Goal: Find specific page/section: Find specific page/section

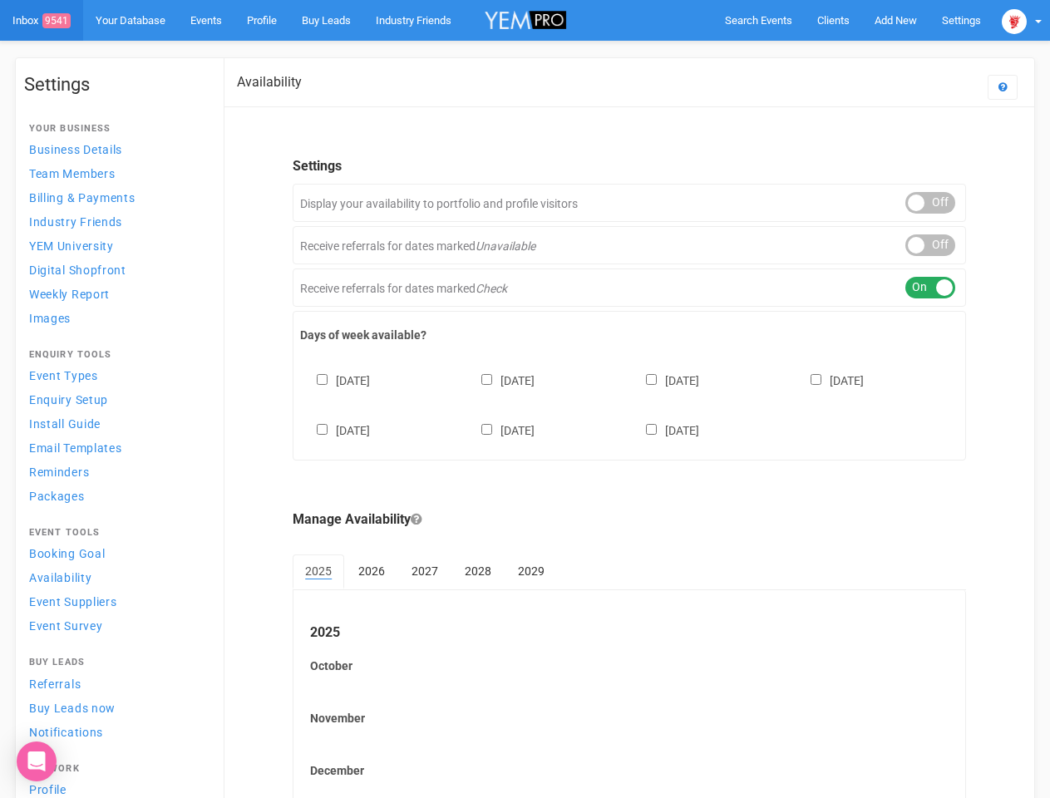
click at [525, 399] on div "[DATE] [DATE] [DATE] [DATE] [DATE] [DATE] [DATE]" at bounding box center [629, 397] width 658 height 100
click at [758, 20] on span "Search Events" at bounding box center [758, 20] width 67 height 12
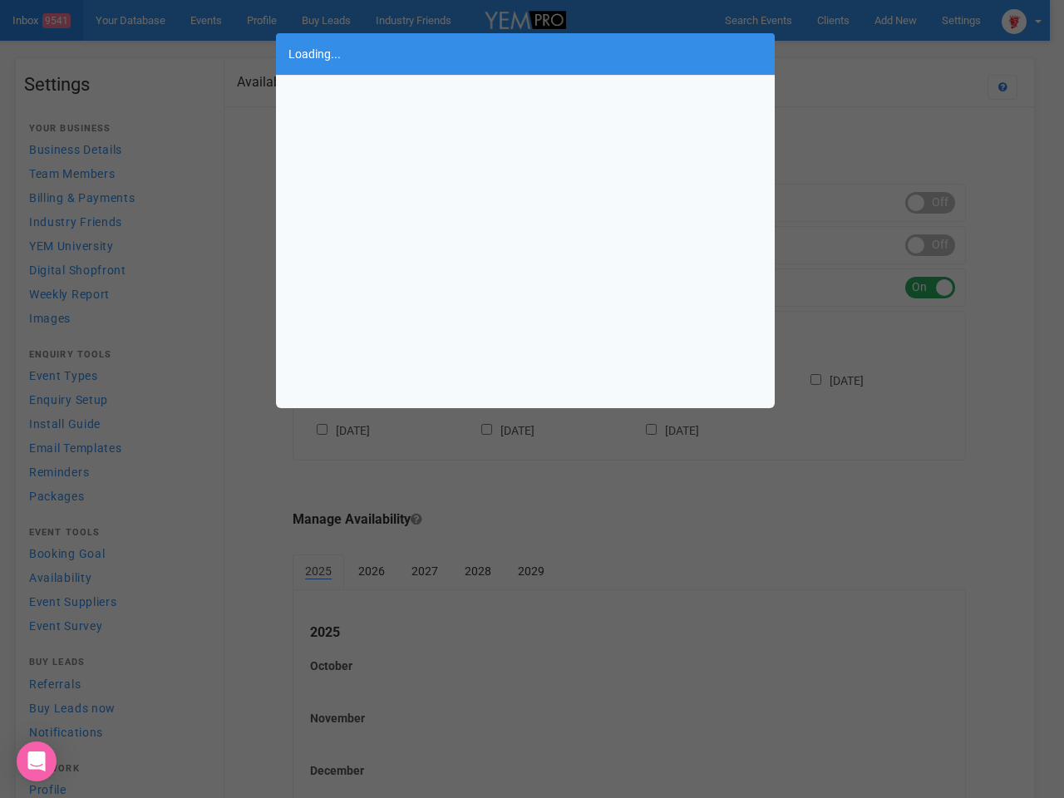
click at [895, 20] on div "Loading..." at bounding box center [532, 399] width 1064 height 798
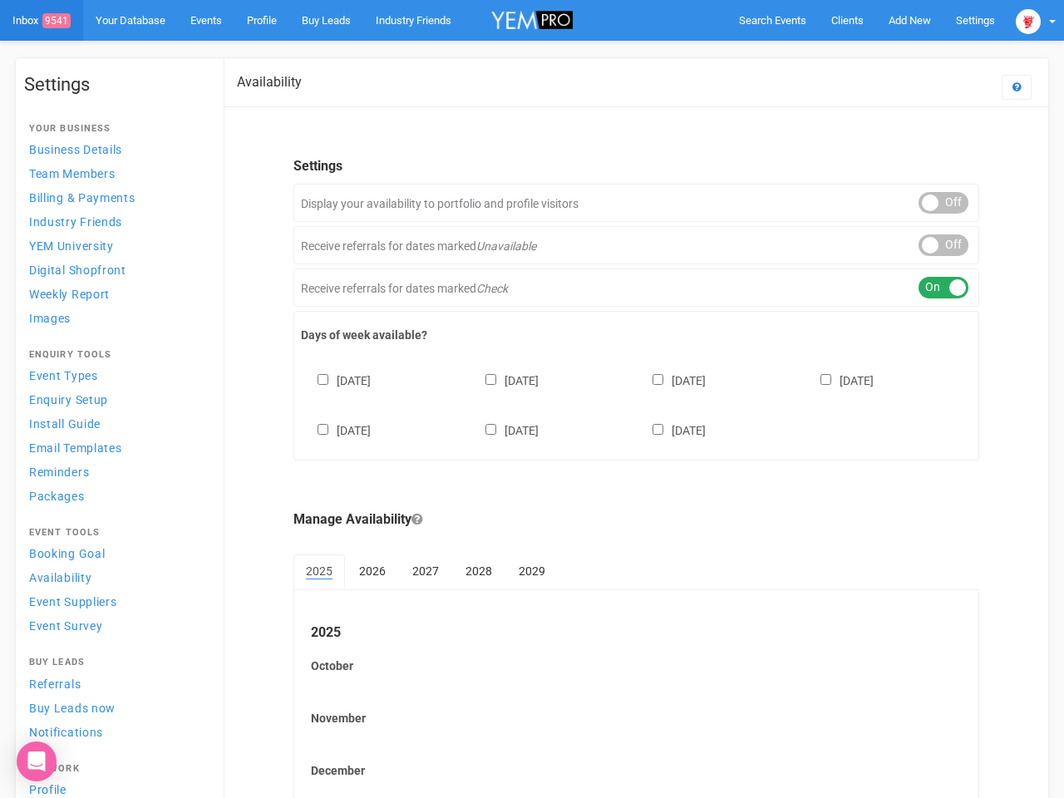
click at [857, 53] on body "Search Events Clients Add New New Client New Event New Enquiry Settings [GEOGRA…" at bounding box center [532, 454] width 1064 height 909
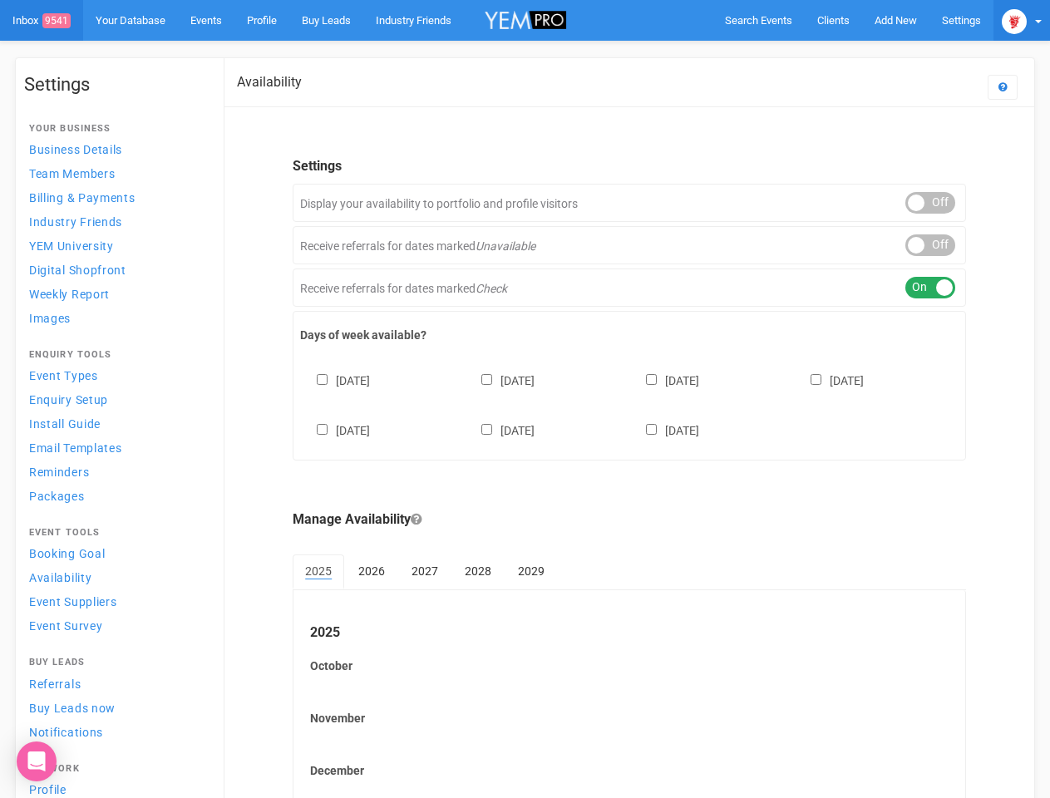
click at [1022, 20] on img at bounding box center [1014, 21] width 25 height 25
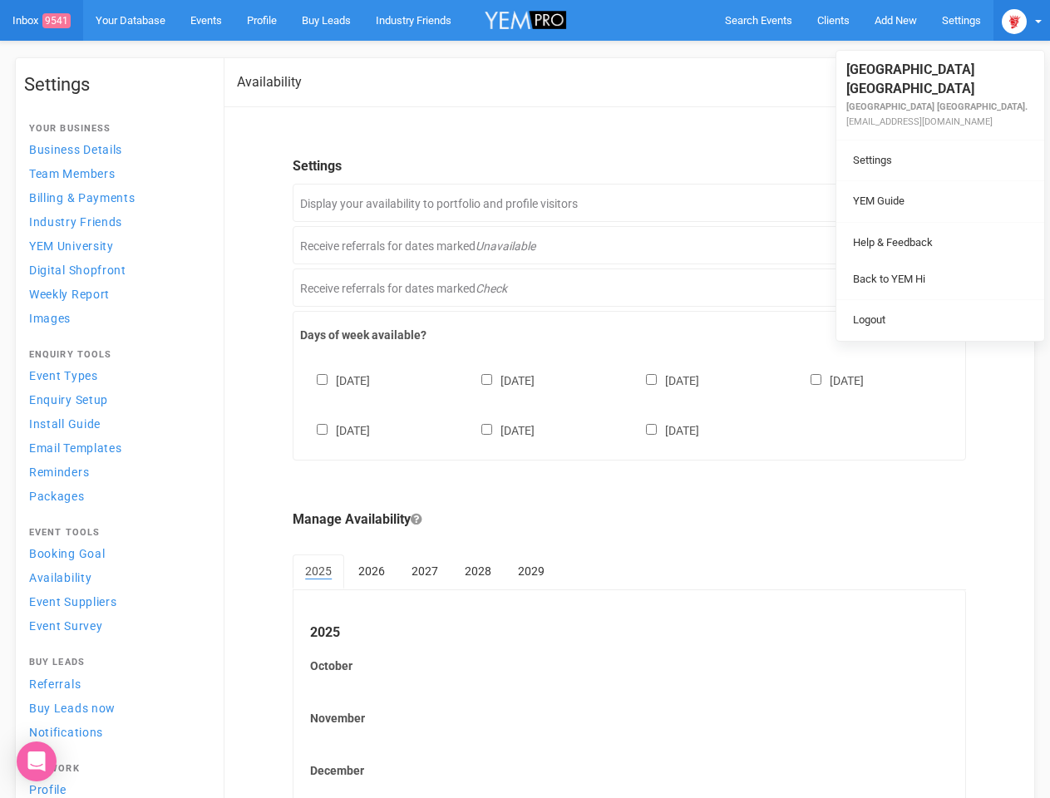
click at [930, 203] on body "Search Events Clients Add New New Client New Event New Enquiry Settings [GEOGRA…" at bounding box center [525, 454] width 1050 height 909
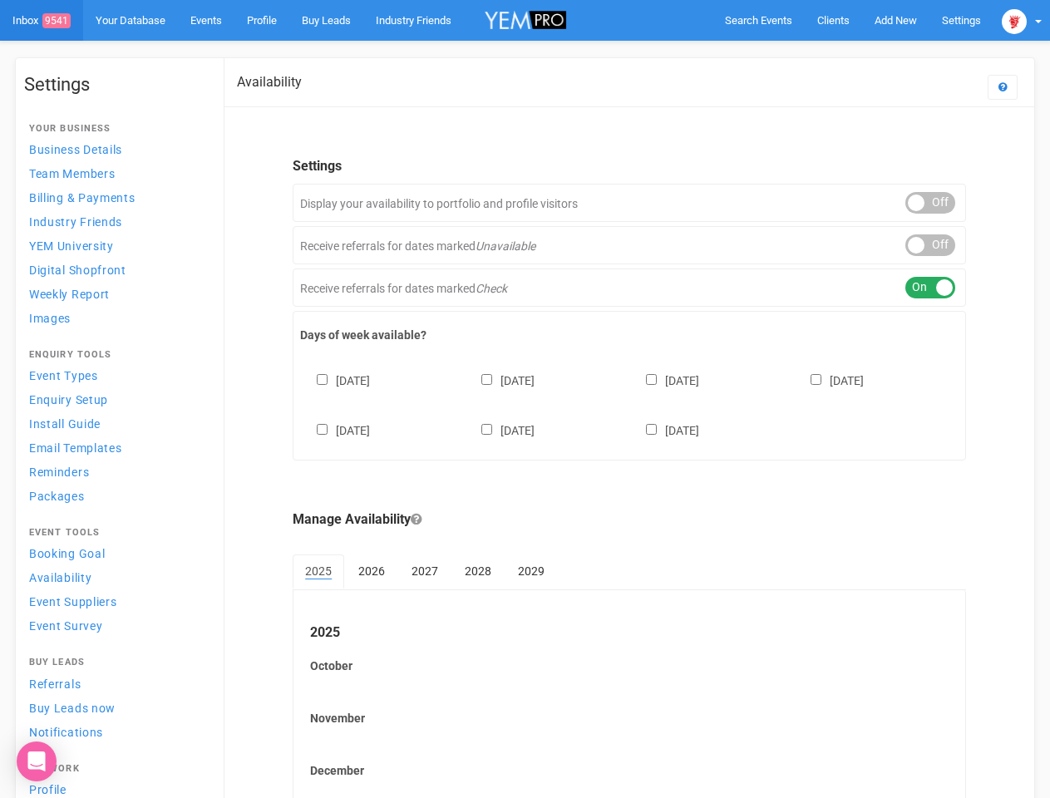
click at [930, 246] on link "Back to YEM Hi" at bounding box center [940, 262] width 200 height 32
click at [930, 288] on div "ON OFF" at bounding box center [930, 288] width 50 height 22
click at [629, 403] on div "[DATE] [DATE] [DATE] [DATE] [DATE] [DATE] [DATE]" at bounding box center [629, 397] width 658 height 100
